Goal: Find specific page/section: Find specific page/section

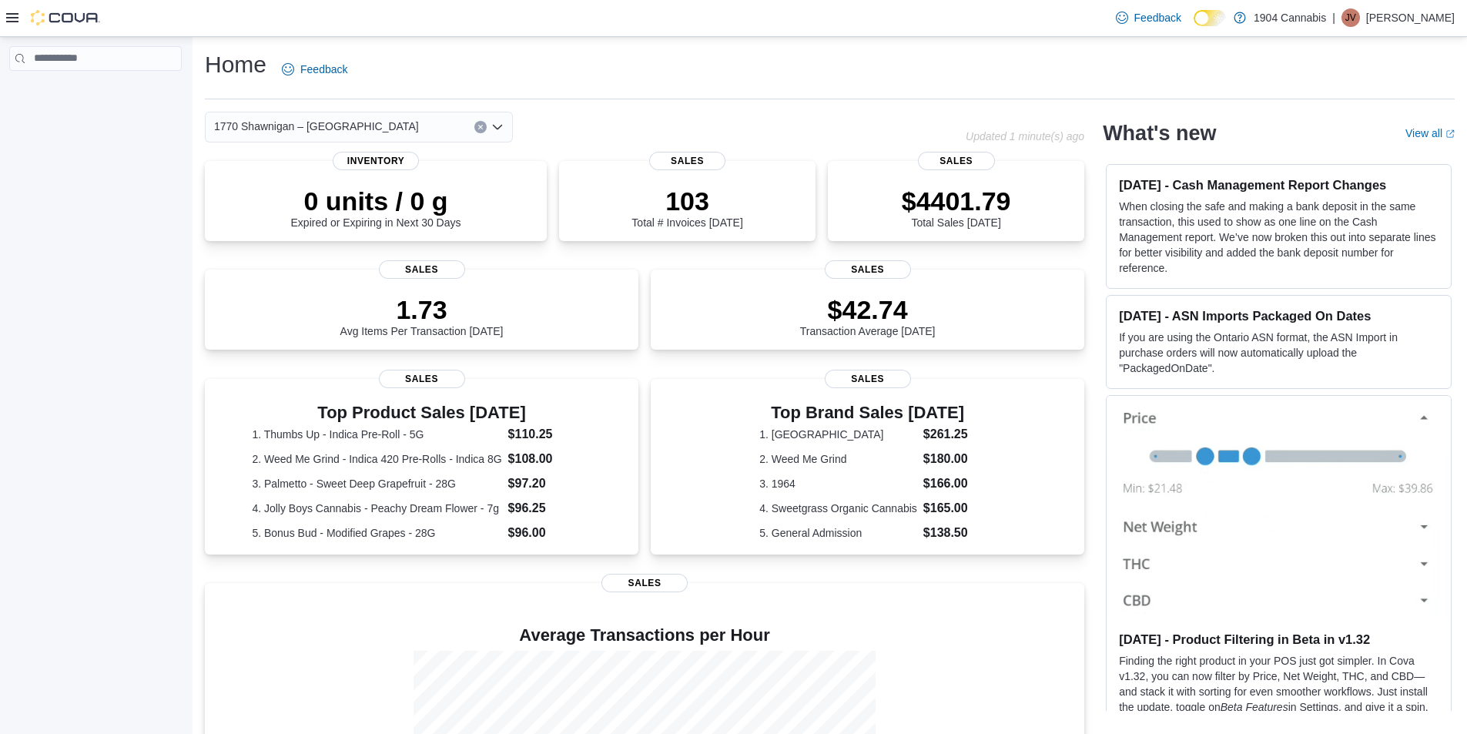
click at [283, 120] on span "1770 Shawnigan – [GEOGRAPHIC_DATA]" at bounding box center [316, 126] width 205 height 18
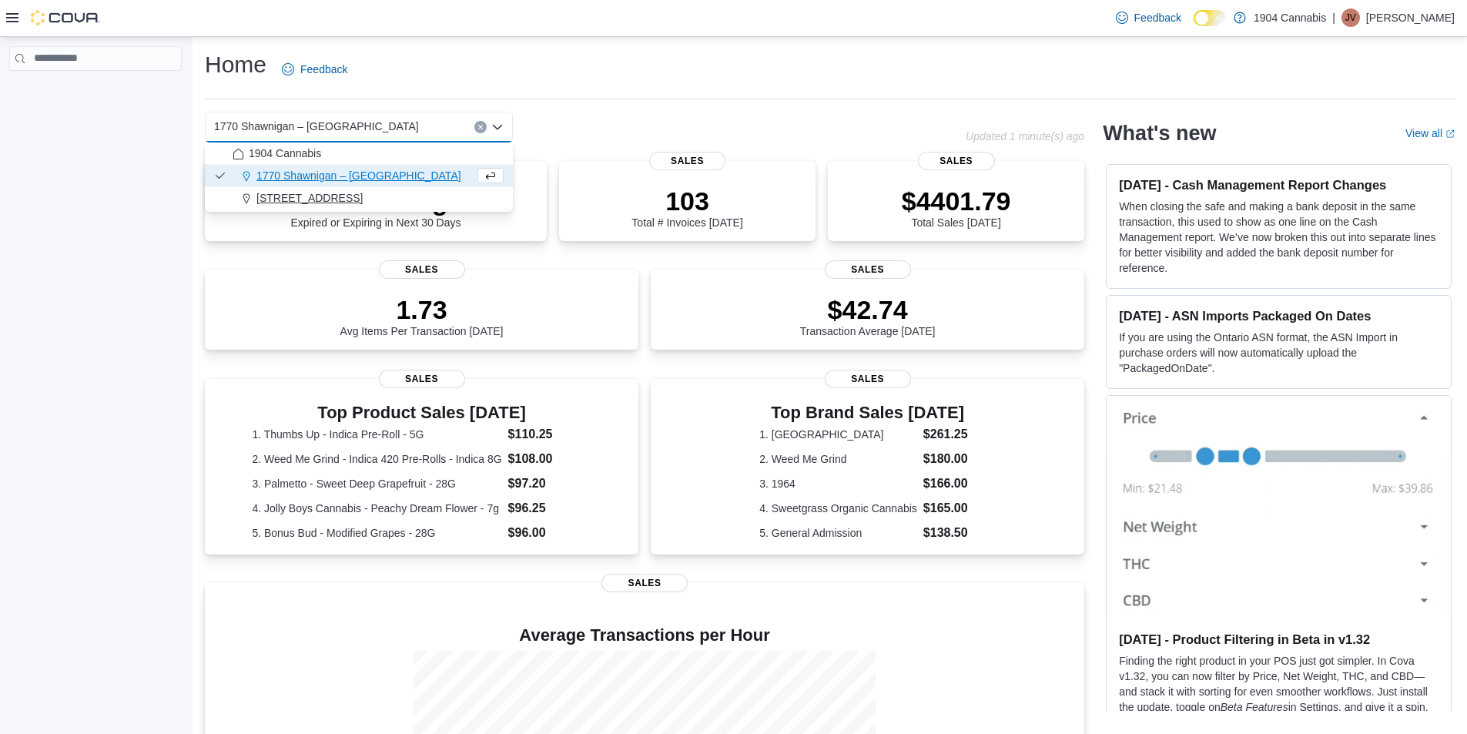
click at [293, 194] on span "720 First Ave" at bounding box center [309, 197] width 106 height 15
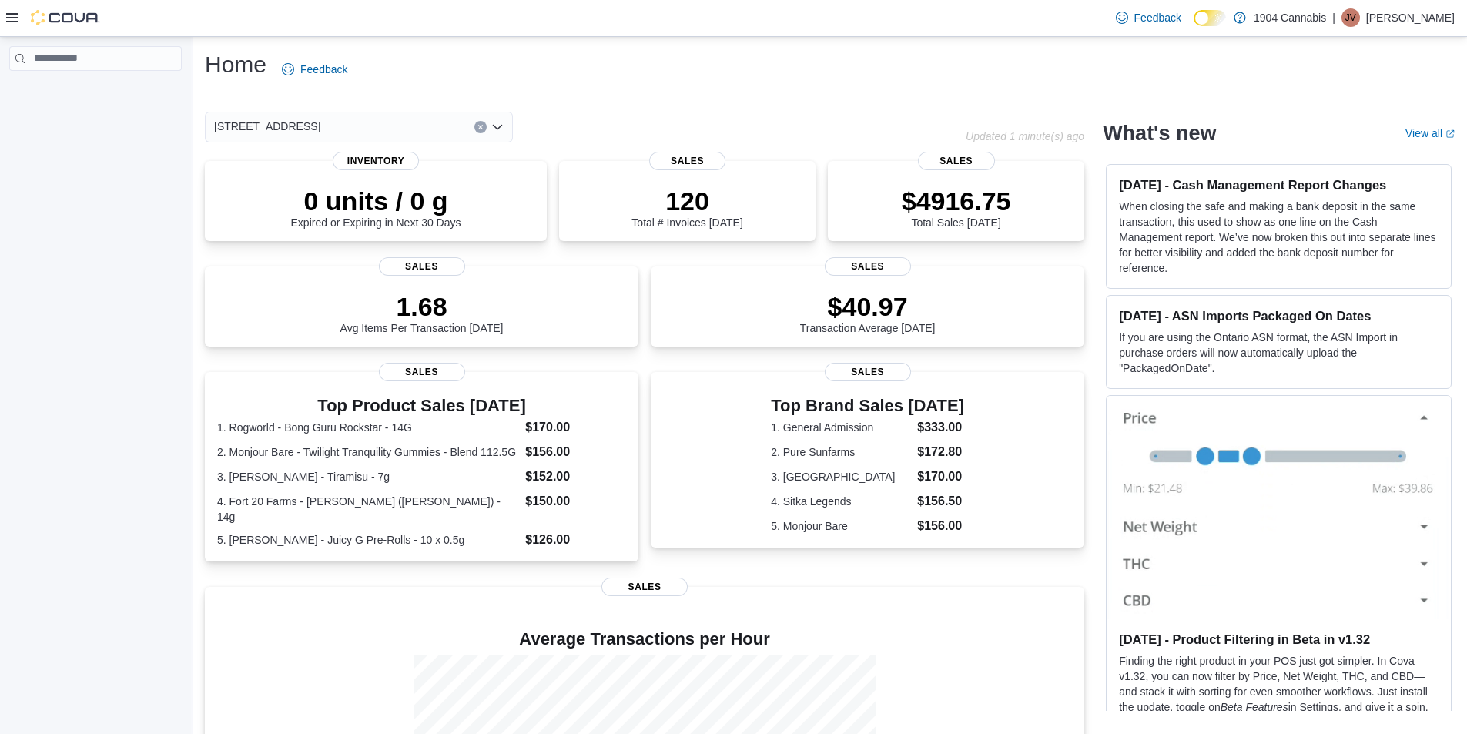
click at [326, 125] on input at bounding box center [327, 127] width 2 height 18
click at [285, 115] on div "720 First Ave" at bounding box center [359, 127] width 308 height 31
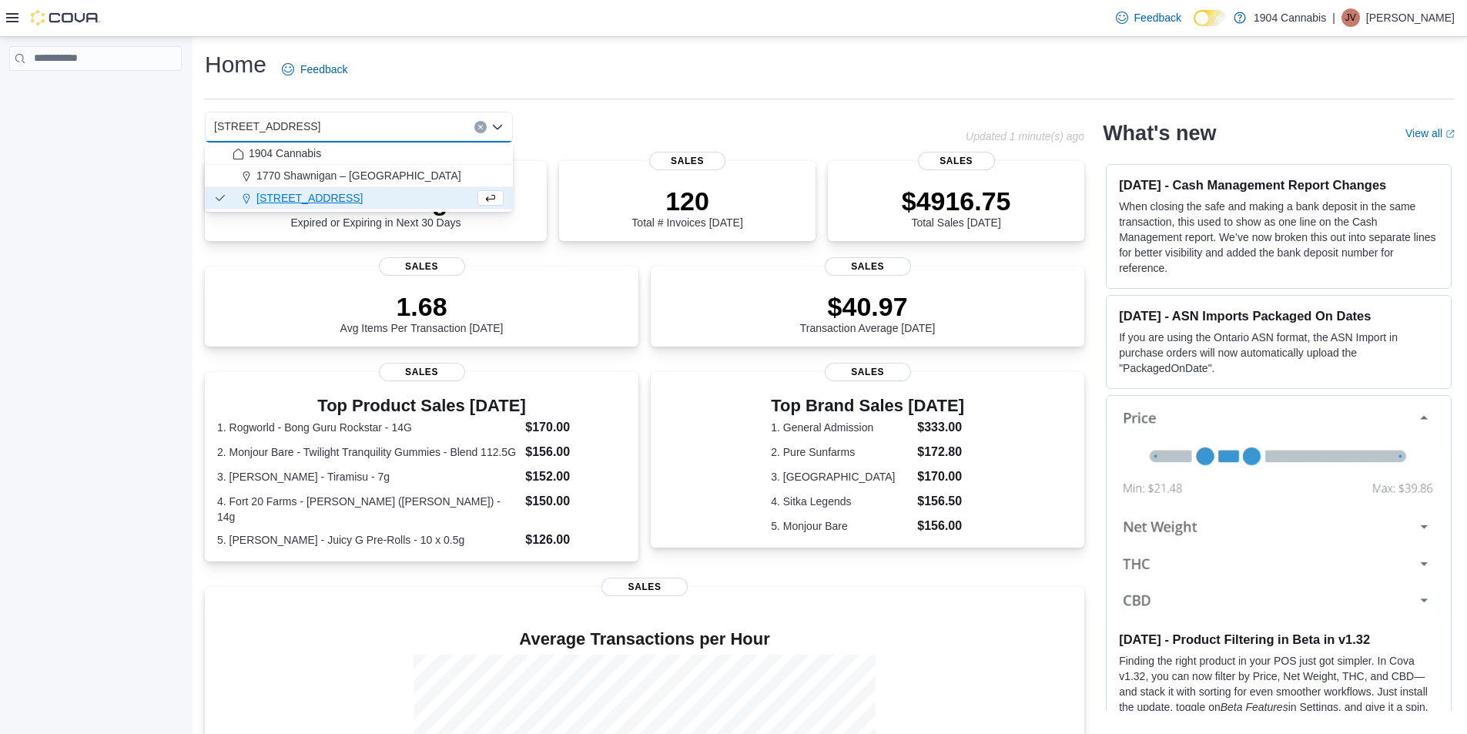
click at [326, 124] on input at bounding box center [327, 127] width 2 height 18
click at [288, 178] on span "1770 Shawnigan – [GEOGRAPHIC_DATA]" at bounding box center [358, 175] width 205 height 15
